Goal: Use online tool/utility: Use online tool/utility

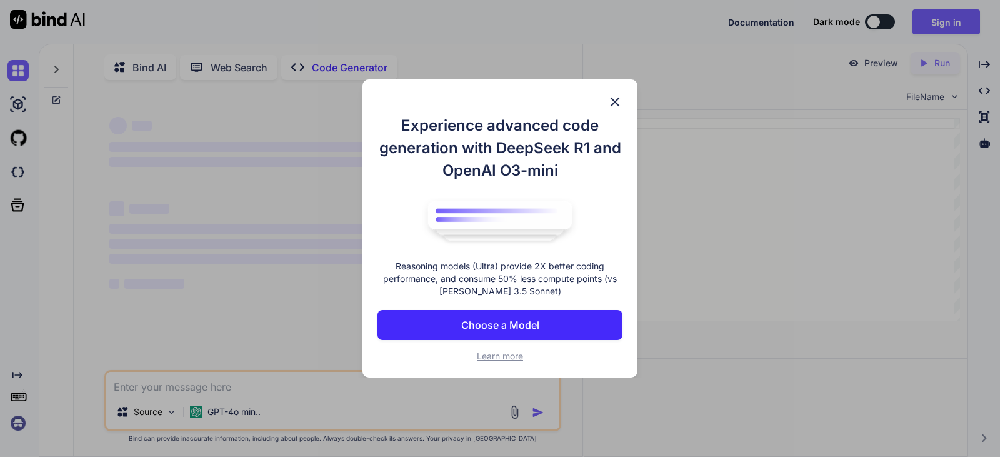
type textarea "x"
click at [612, 101] on img at bounding box center [614, 101] width 15 height 15
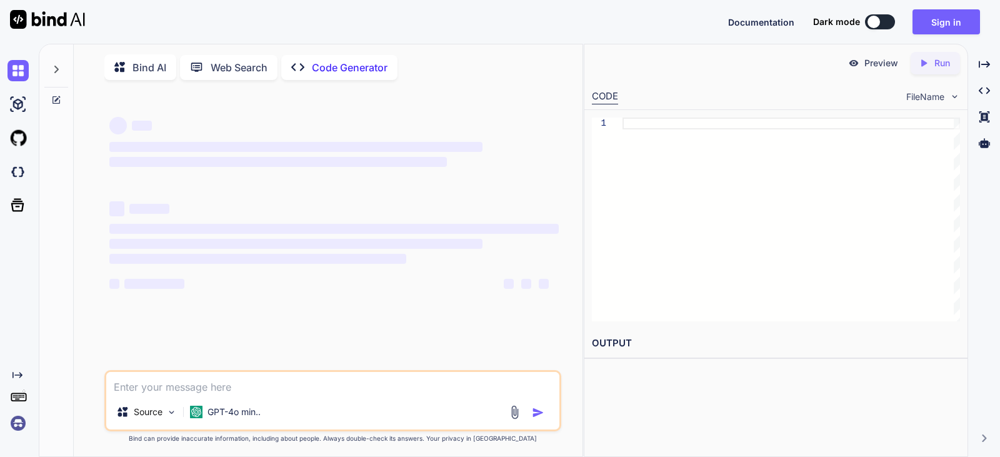
click at [655, 126] on div at bounding box center [790, 219] width 337 height 204
click at [179, 387] on textarea at bounding box center [332, 383] width 453 height 22
type textarea "d"
type textarea "x"
type textarea "da"
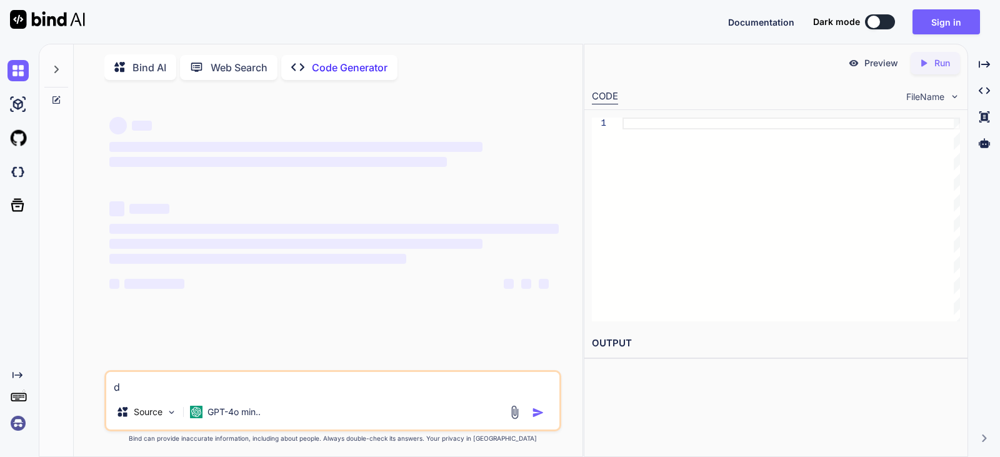
type textarea "x"
type textarea "dat"
type textarea "x"
type textarea "data"
type textarea "x"
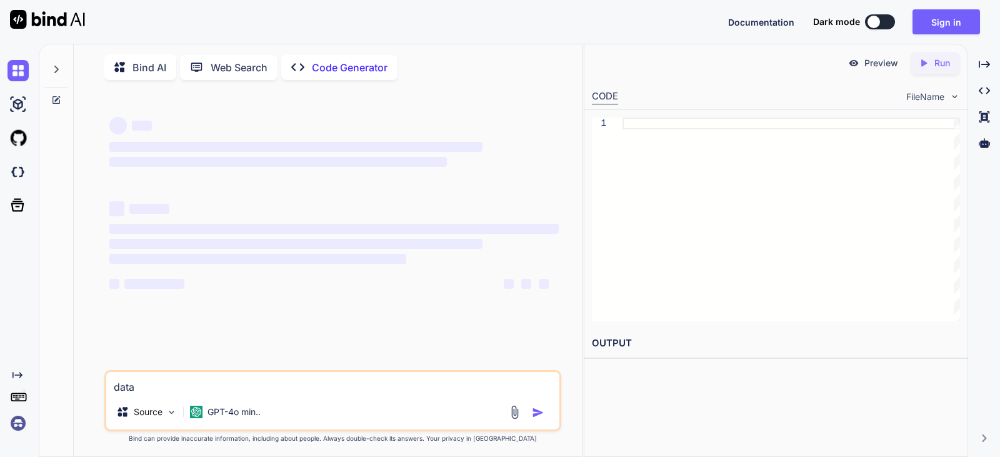
type textarea "data"
type textarea "x"
type textarea "data e"
type textarea "x"
type textarea "data en"
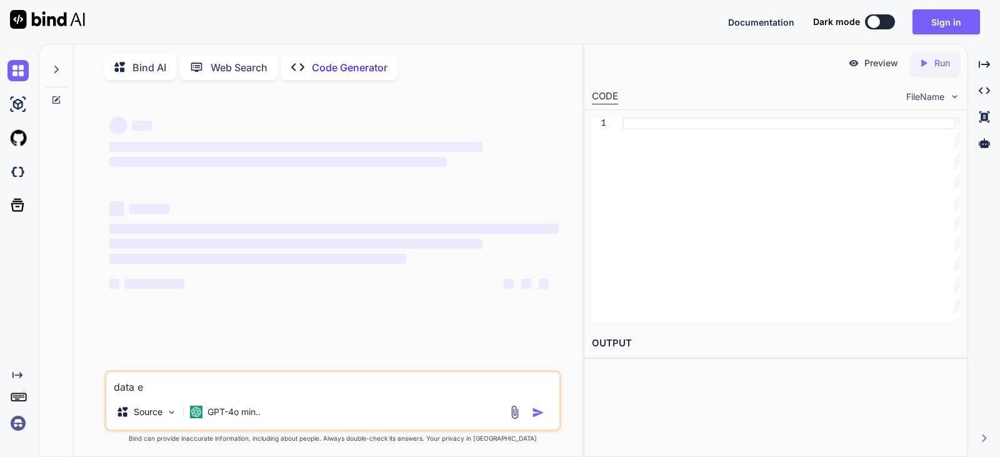
type textarea "x"
type textarea "data ent"
type textarea "x"
type textarea "data entr"
type textarea "x"
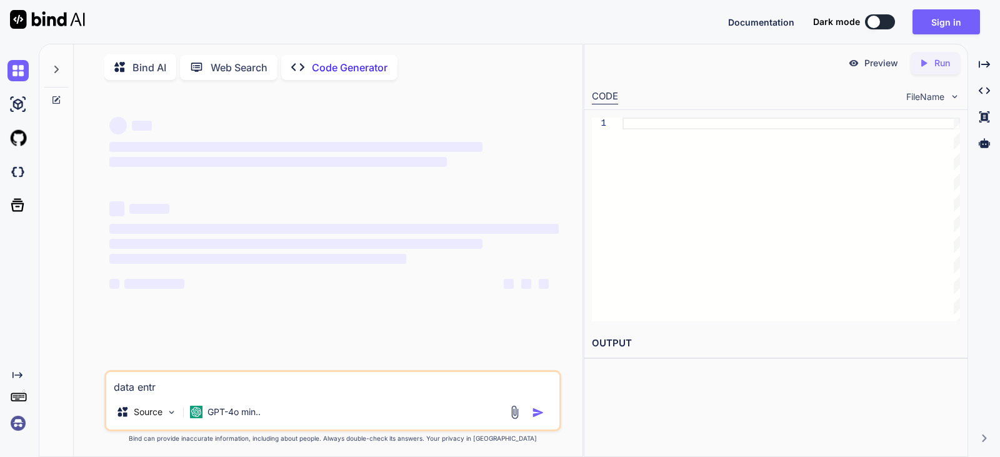
type textarea "data entry"
type textarea "x"
type textarea "data entry"
type textarea "x"
type textarea "data entry f"
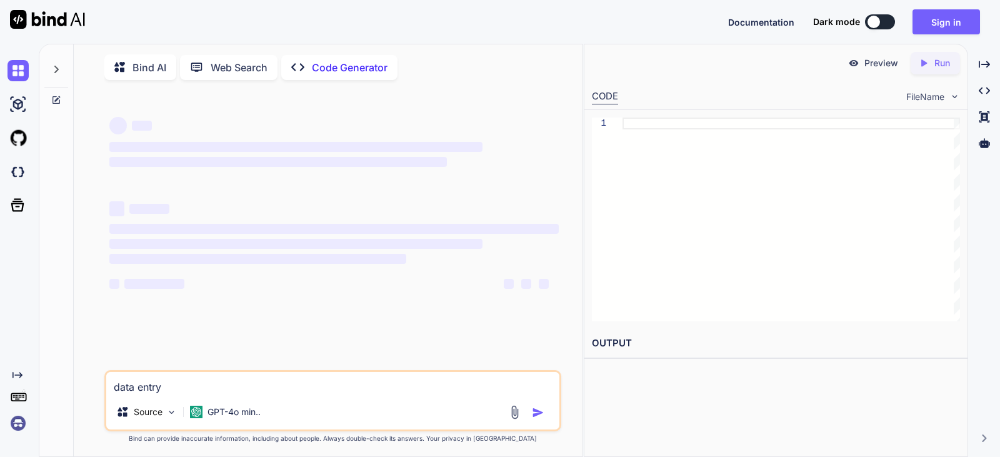
type textarea "x"
type textarea "data entry fo"
type textarea "x"
type textarea "data entry for"
type textarea "x"
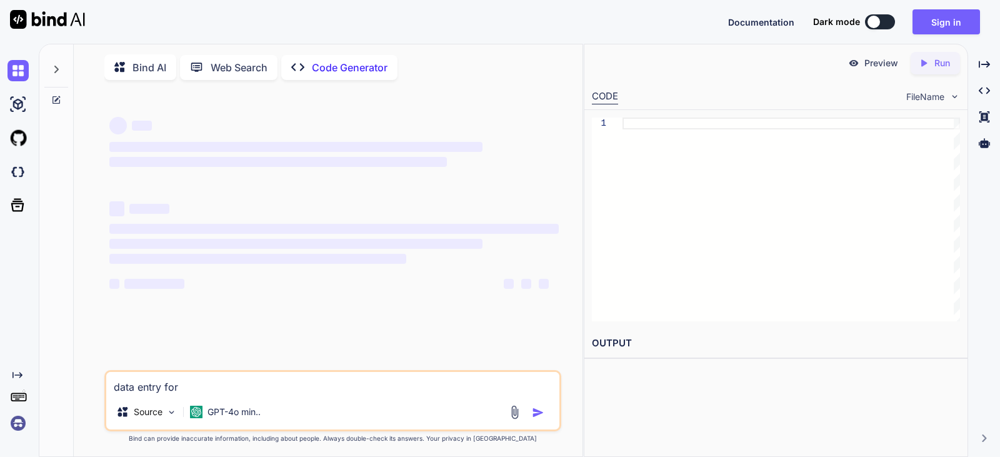
type textarea "data entry form"
type textarea "x"
type textarea "data entry form"
click at [160, 417] on p "Source" at bounding box center [148, 412] width 29 height 12
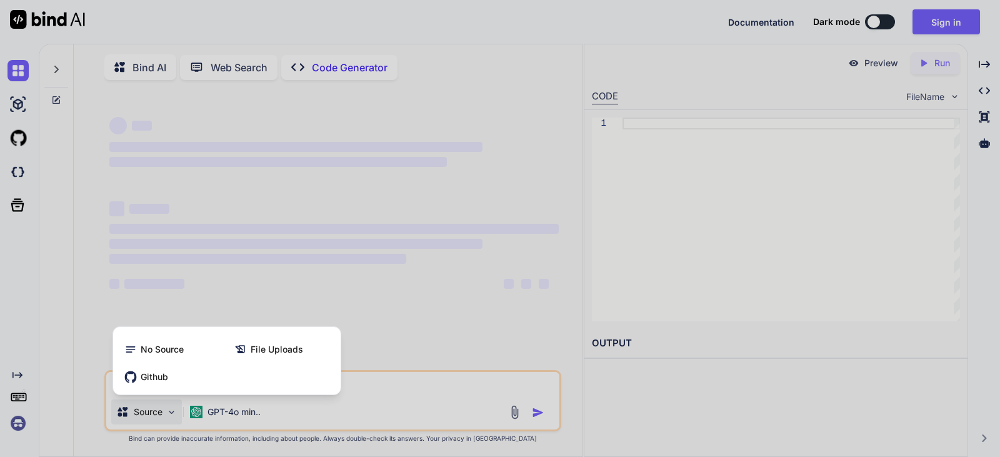
click at [160, 417] on div at bounding box center [500, 228] width 1000 height 457
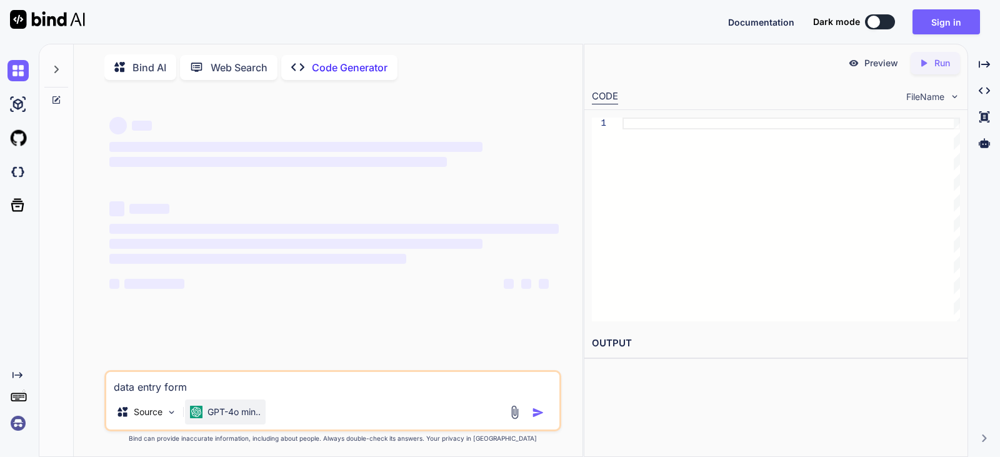
click at [257, 414] on p "GPT-4o min.." at bounding box center [233, 412] width 53 height 12
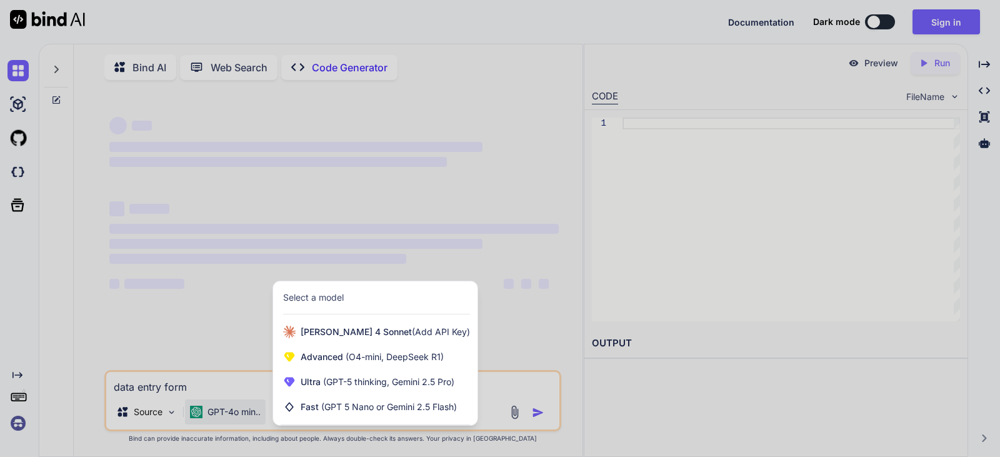
click at [257, 414] on div at bounding box center [500, 228] width 1000 height 457
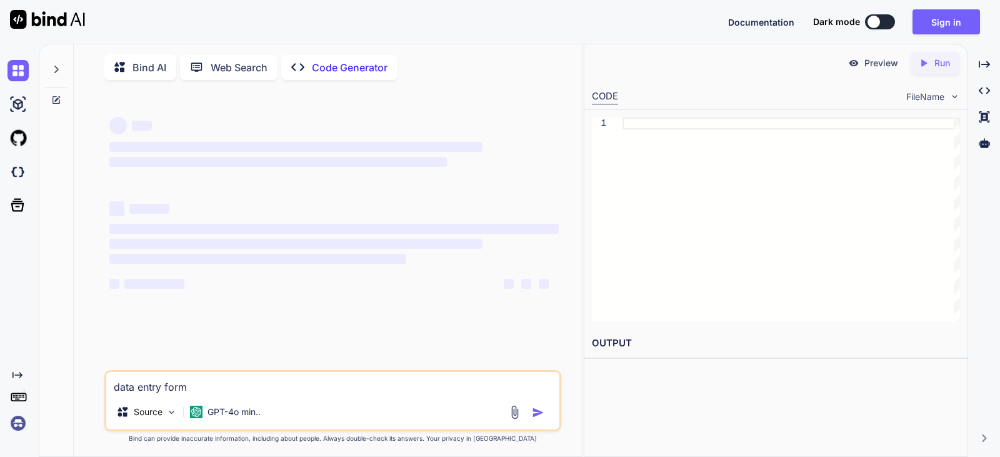
click at [464, 242] on span "‌" at bounding box center [295, 244] width 373 height 10
click at [171, 108] on div "‌ ‌ ‌ ‌ ‌ ‌ ‌ ‌ ‌ ‌ ‌ ‌ ‌ ‌" at bounding box center [334, 230] width 454 height 280
click at [349, 62] on p "Code Generator" at bounding box center [350, 67] width 76 height 15
click at [343, 65] on p "Code Generator" at bounding box center [350, 67] width 76 height 15
type textarea "x"
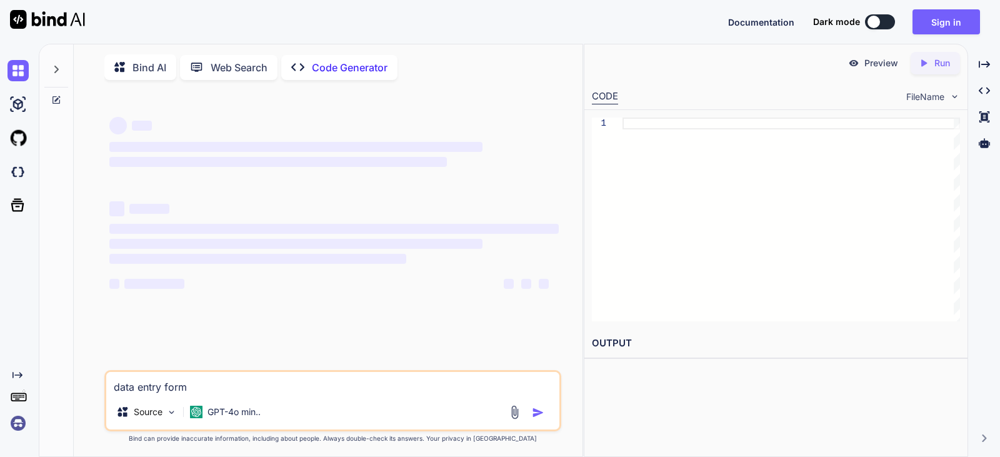
click at [654, 127] on div at bounding box center [790, 219] width 337 height 204
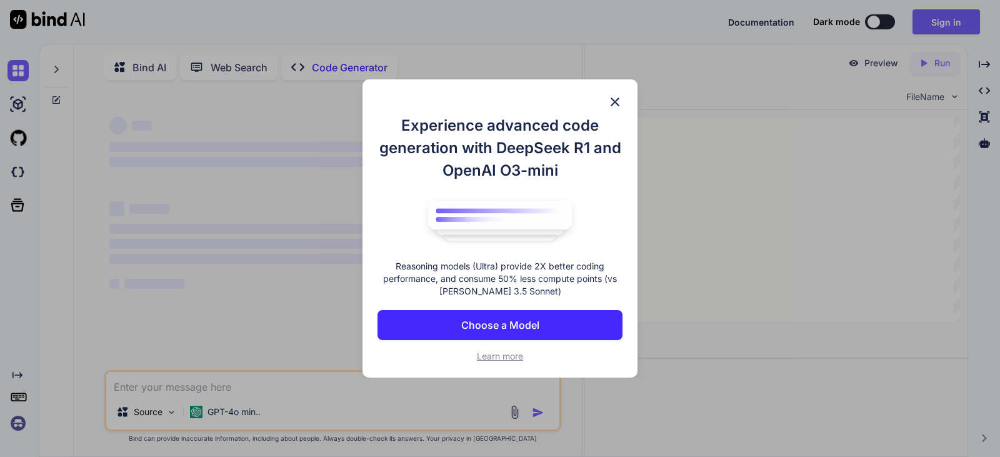
type textarea "x"
click at [614, 102] on img at bounding box center [614, 101] width 15 height 15
